Goal: Information Seeking & Learning: Find specific fact

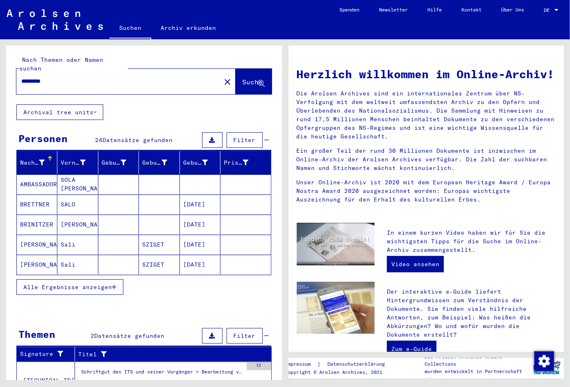
click at [49, 279] on button "Alle Ergebnisse anzeigen" at bounding box center [69, 287] width 107 height 16
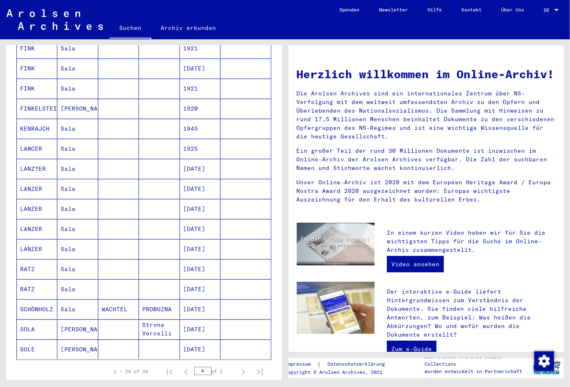
scroll to position [344, 0]
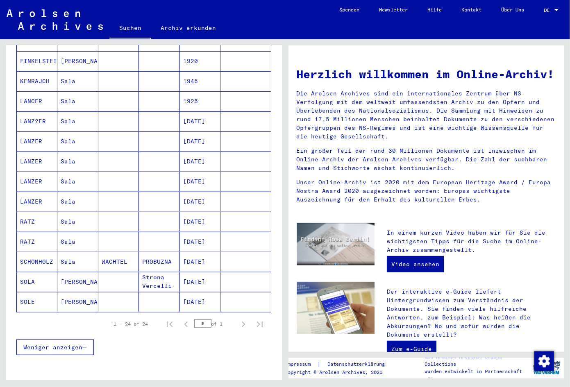
click at [215, 294] on mat-cell "[DATE]" at bounding box center [200, 302] width 41 height 20
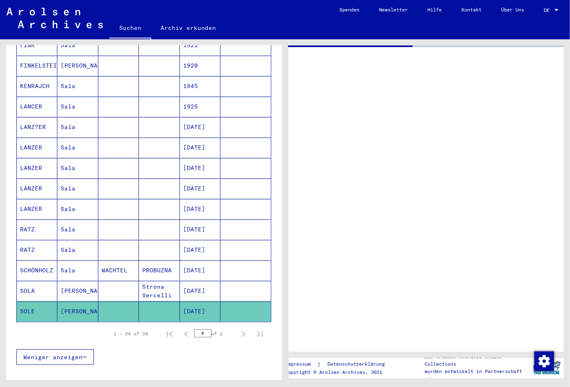
scroll to position [350, 0]
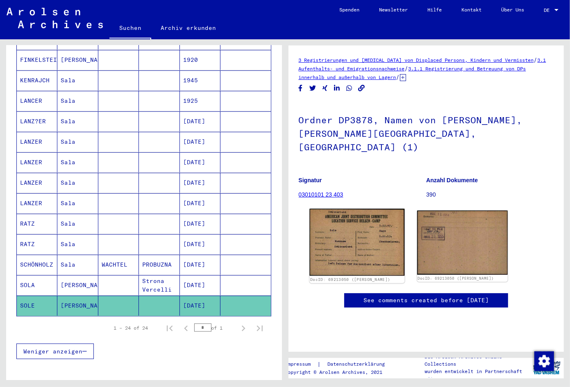
click at [362, 231] on img at bounding box center [356, 242] width 95 height 67
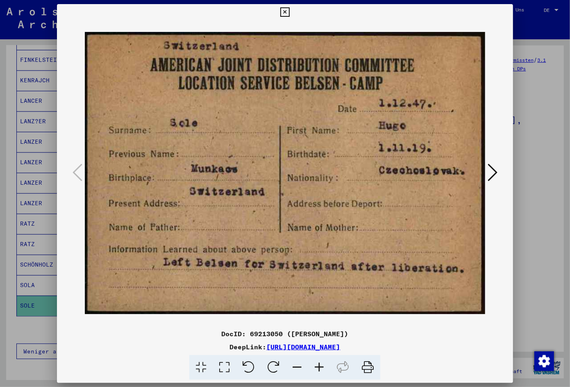
click at [290, 16] on icon at bounding box center [284, 12] width 9 height 10
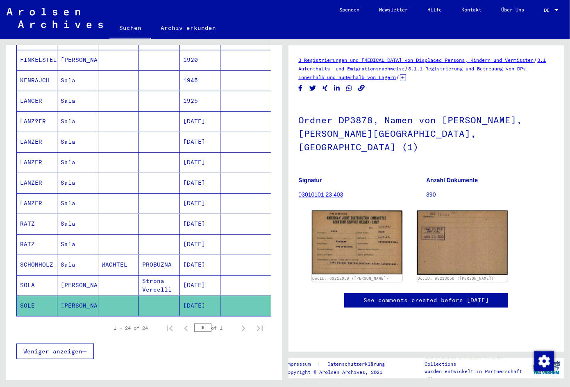
click at [522, 172] on figure "Anzahl Dokumente 390" at bounding box center [489, 188] width 127 height 37
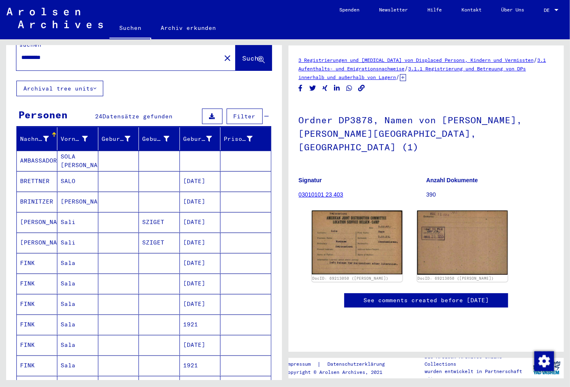
scroll to position [6, 0]
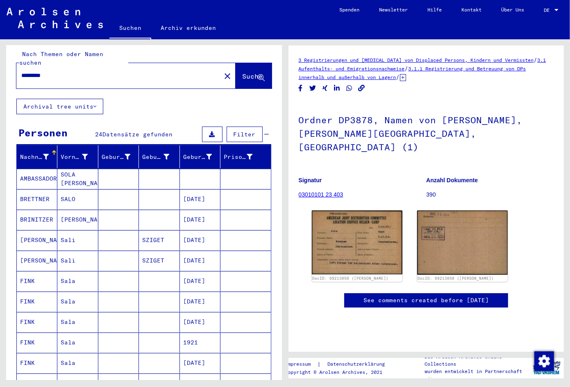
drag, startPoint x: 65, startPoint y: 63, endPoint x: -39, endPoint y: 61, distance: 103.7
click at [21, 71] on input "*********" at bounding box center [118, 75] width 195 height 9
type input "**********"
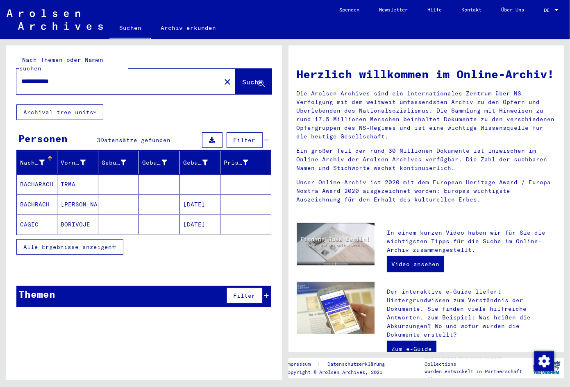
click at [47, 243] on span "Alle Ergebnisse anzeigen" at bounding box center [67, 246] width 88 height 7
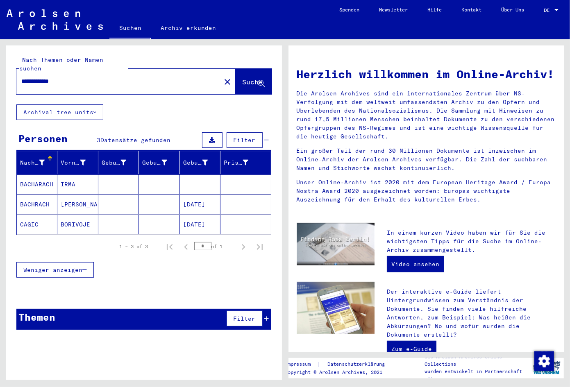
click at [194, 198] on mat-cell "[DATE]" at bounding box center [200, 205] width 41 height 20
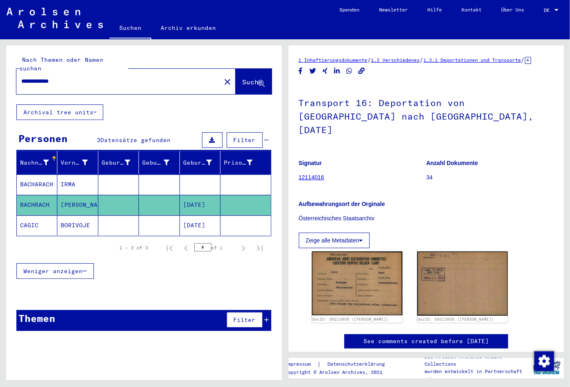
click at [196, 195] on mat-cell "[DATE]" at bounding box center [200, 205] width 41 height 20
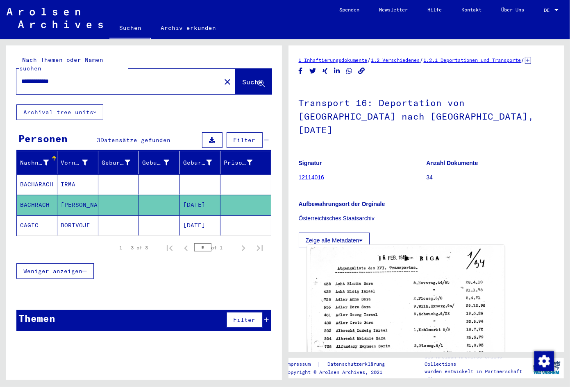
click at [374, 294] on img at bounding box center [405, 380] width 197 height 271
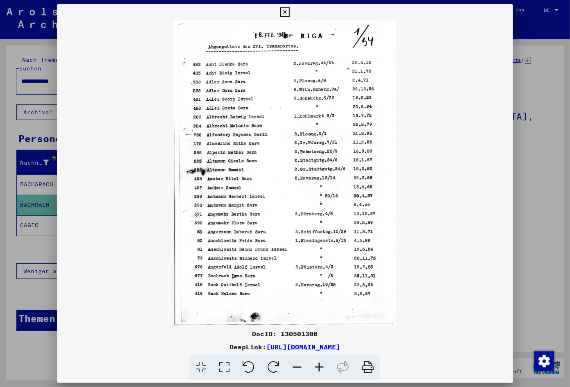
click at [315, 369] on icon at bounding box center [319, 367] width 22 height 25
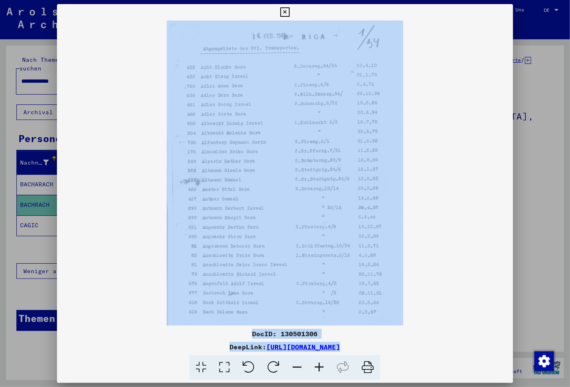
click at [315, 369] on icon at bounding box center [319, 367] width 22 height 25
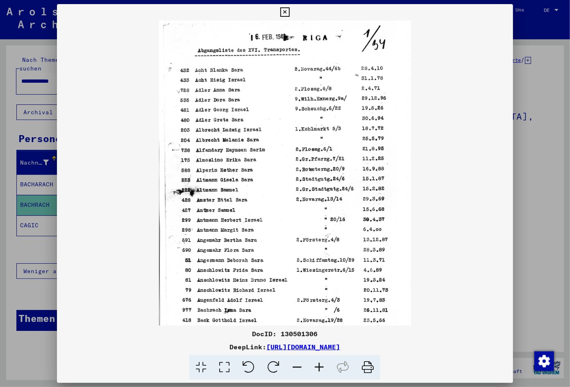
scroll to position [1, 0]
click at [463, 181] on viewer-one-image at bounding box center [285, 172] width 456 height 305
click at [538, 206] on div at bounding box center [285, 193] width 570 height 387
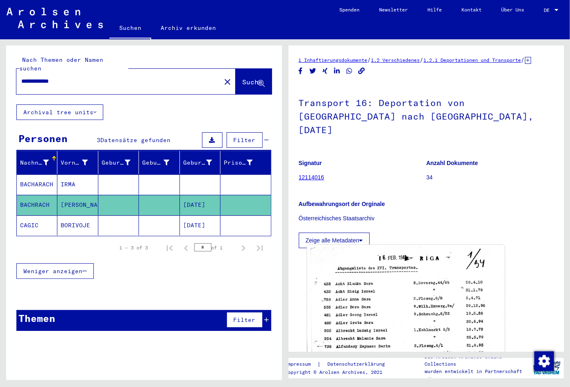
click at [386, 313] on img at bounding box center [405, 380] width 197 height 271
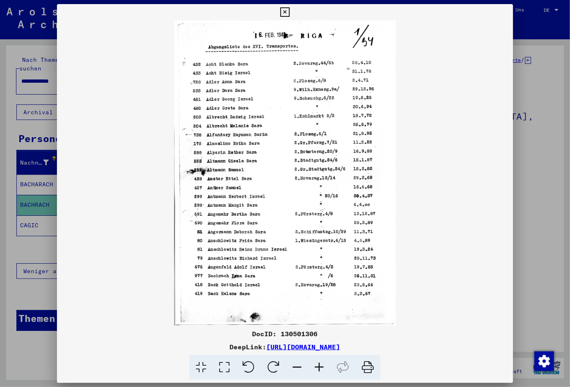
click at [327, 370] on icon at bounding box center [319, 367] width 22 height 25
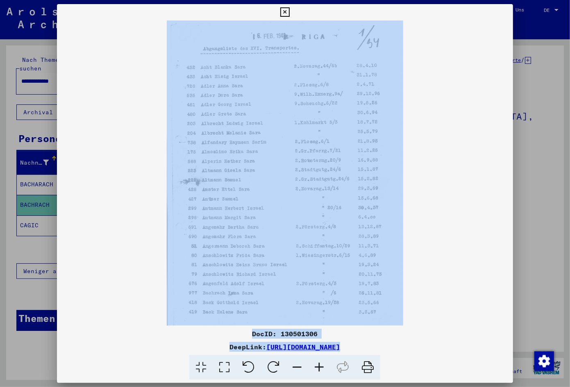
click at [327, 370] on icon at bounding box center [319, 367] width 22 height 25
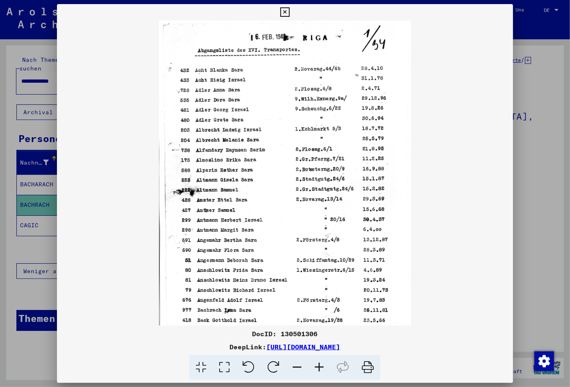
click at [327, 370] on icon at bounding box center [319, 367] width 22 height 25
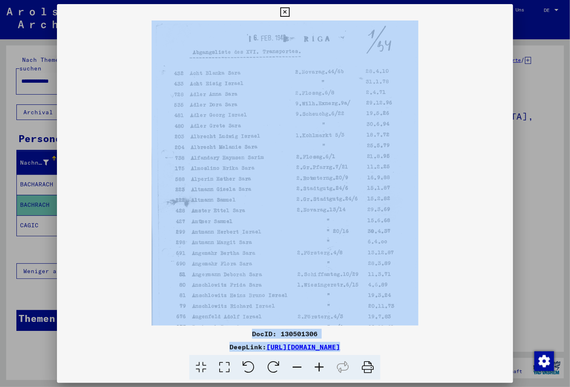
click at [327, 370] on icon at bounding box center [319, 367] width 22 height 25
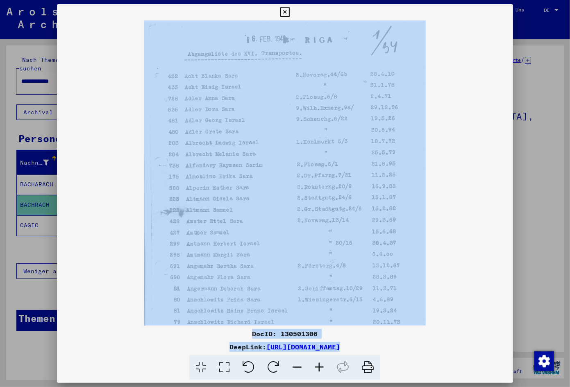
scroll to position [82, 0]
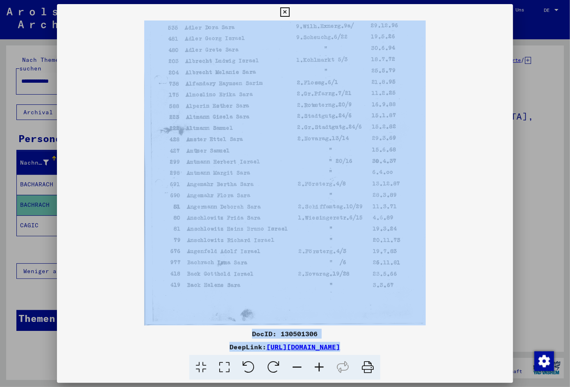
drag, startPoint x: 211, startPoint y: 150, endPoint x: 203, endPoint y: 108, distance: 42.7
click at [203, 108] on img at bounding box center [284, 132] width 281 height 387
drag, startPoint x: 252, startPoint y: 271, endPoint x: 248, endPoint y: 227, distance: 44.0
click at [248, 227] on img at bounding box center [284, 132] width 281 height 387
drag, startPoint x: 451, startPoint y: 348, endPoint x: 179, endPoint y: 346, distance: 271.6
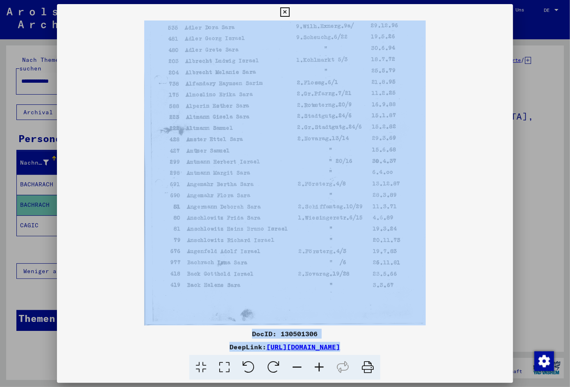
click at [179, 346] on div "DeepLink: [URL][DOMAIN_NAME]" at bounding box center [285, 347] width 456 height 10
copy div "[URL][DOMAIN_NAME]"
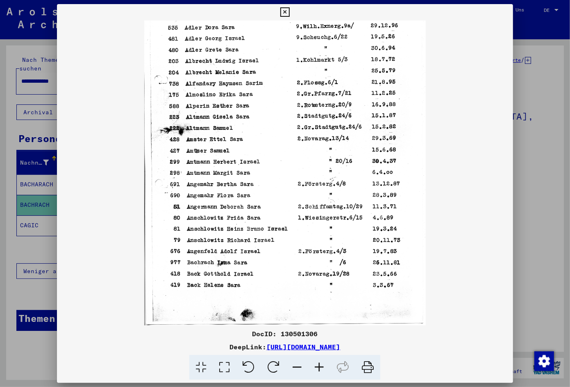
click at [476, 306] on div at bounding box center [285, 172] width 456 height 305
